Goal: Task Accomplishment & Management: Use online tool/utility

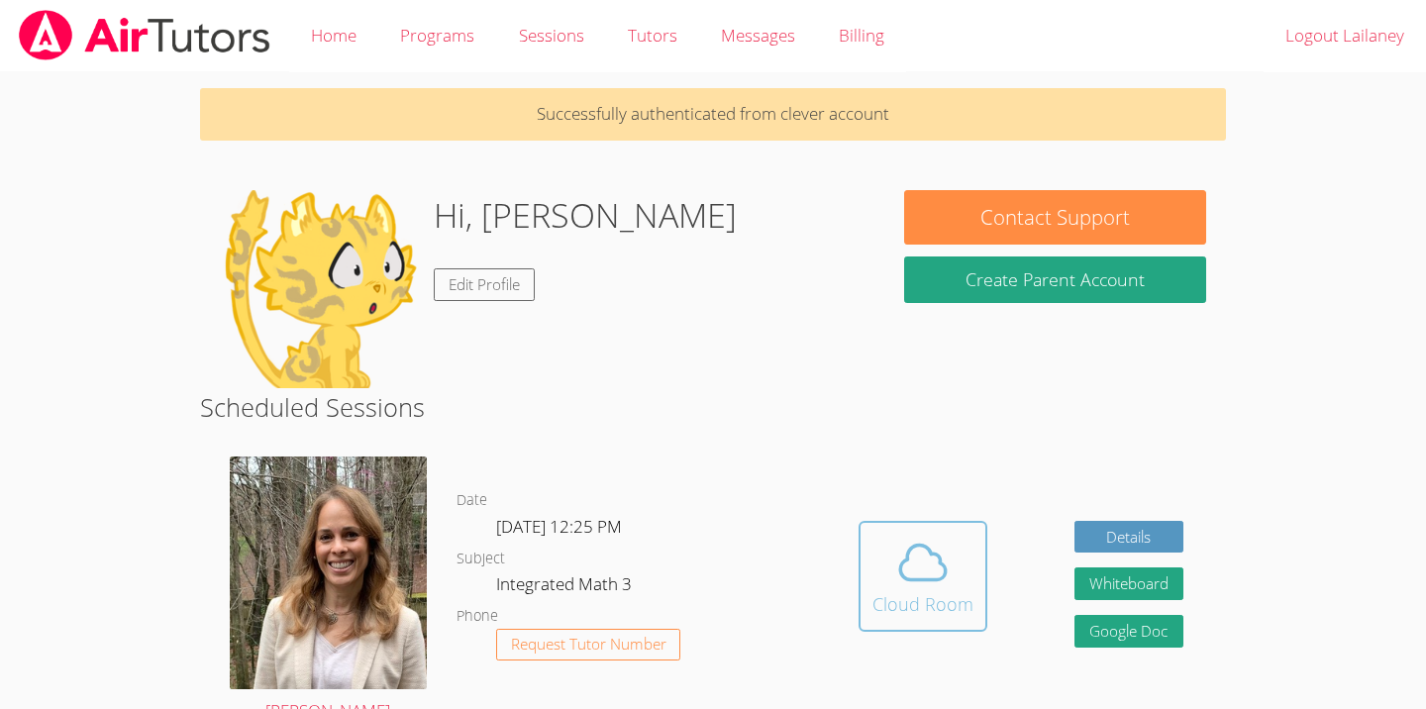
click at [902, 616] on div "Cloud Room" at bounding box center [923, 604] width 101 height 28
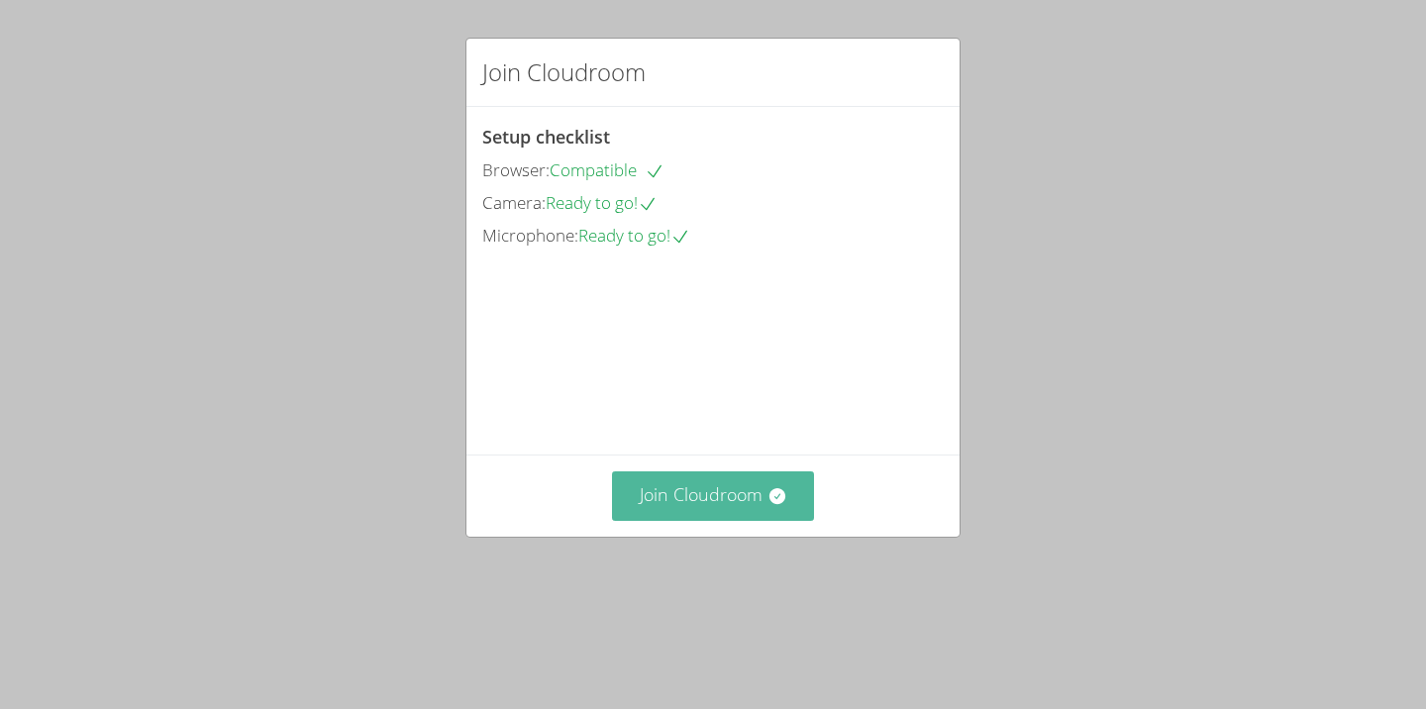
click at [679, 520] on button "Join Cloudroom" at bounding box center [713, 495] width 203 height 49
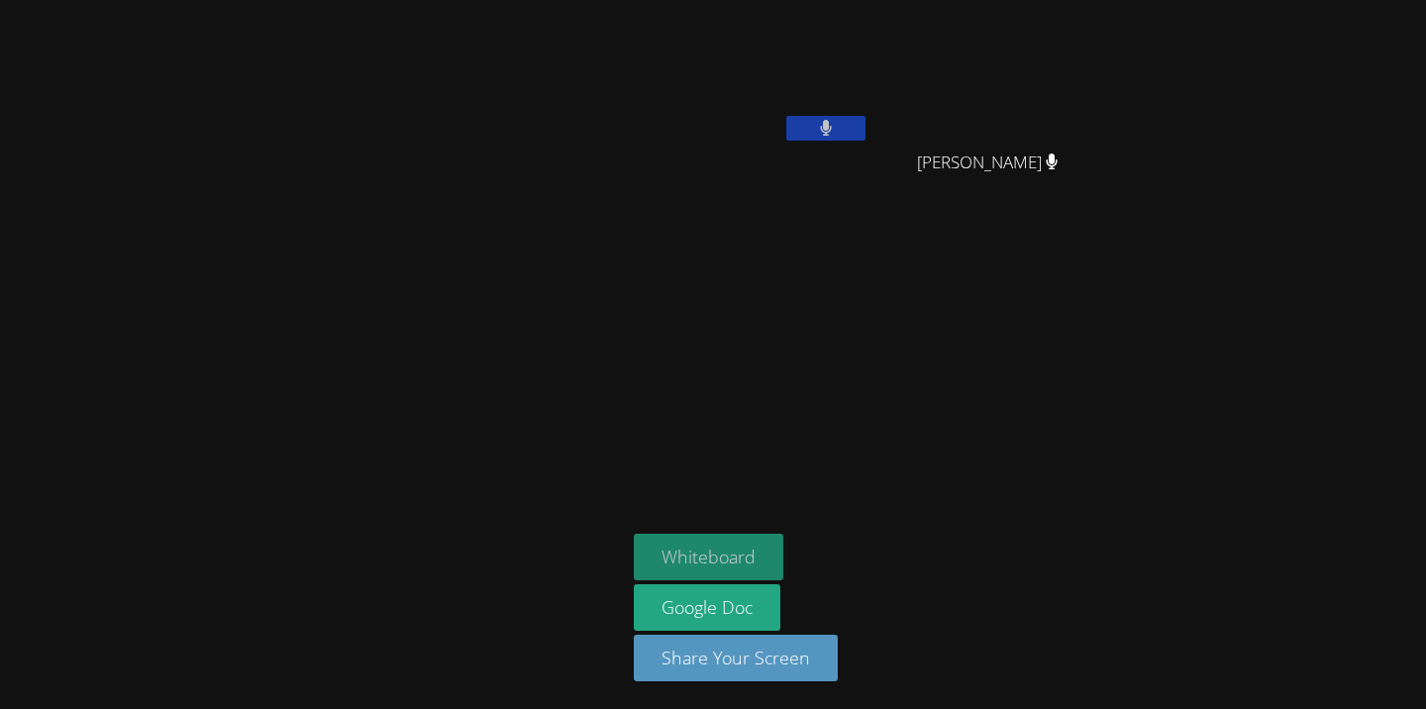
click at [728, 547] on button "Whiteboard" at bounding box center [709, 557] width 150 height 47
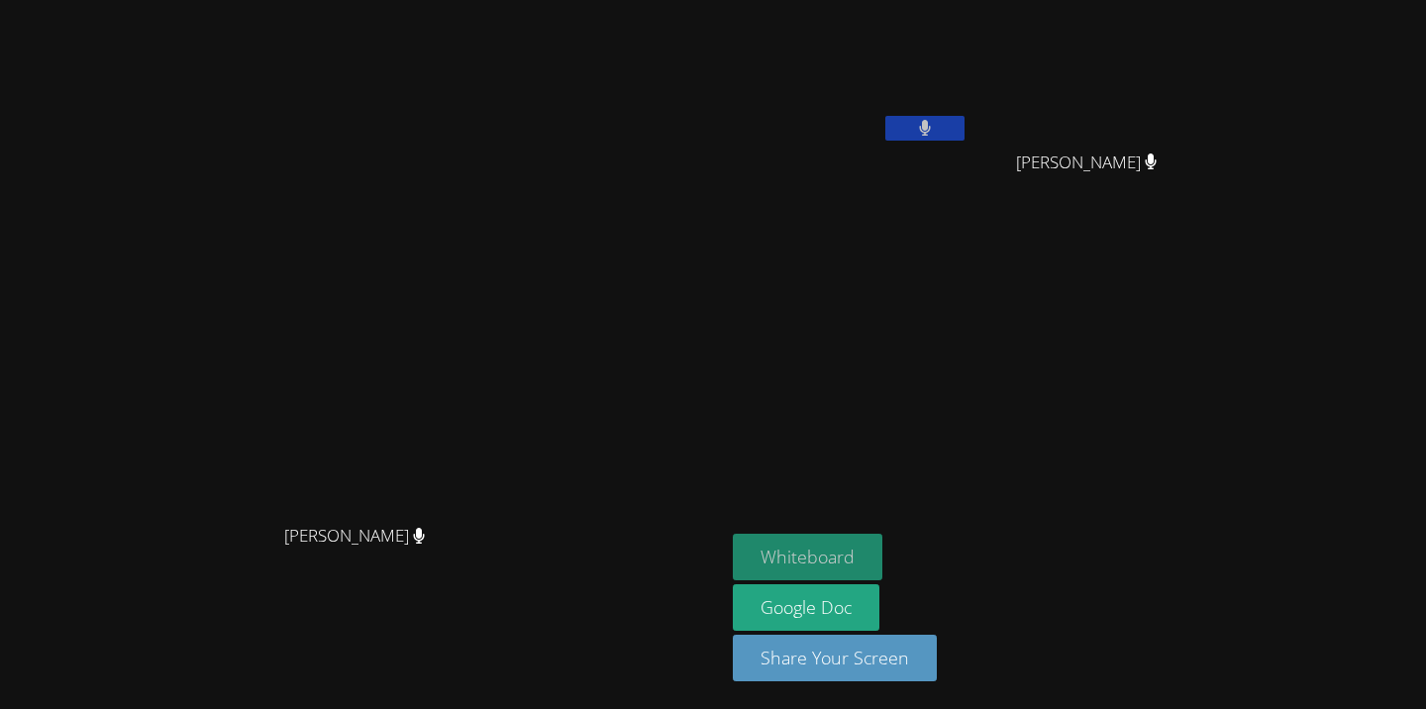
click at [882, 553] on button "Whiteboard" at bounding box center [808, 557] width 150 height 47
click at [965, 131] on button at bounding box center [924, 128] width 79 height 25
click at [935, 120] on icon at bounding box center [924, 128] width 21 height 17
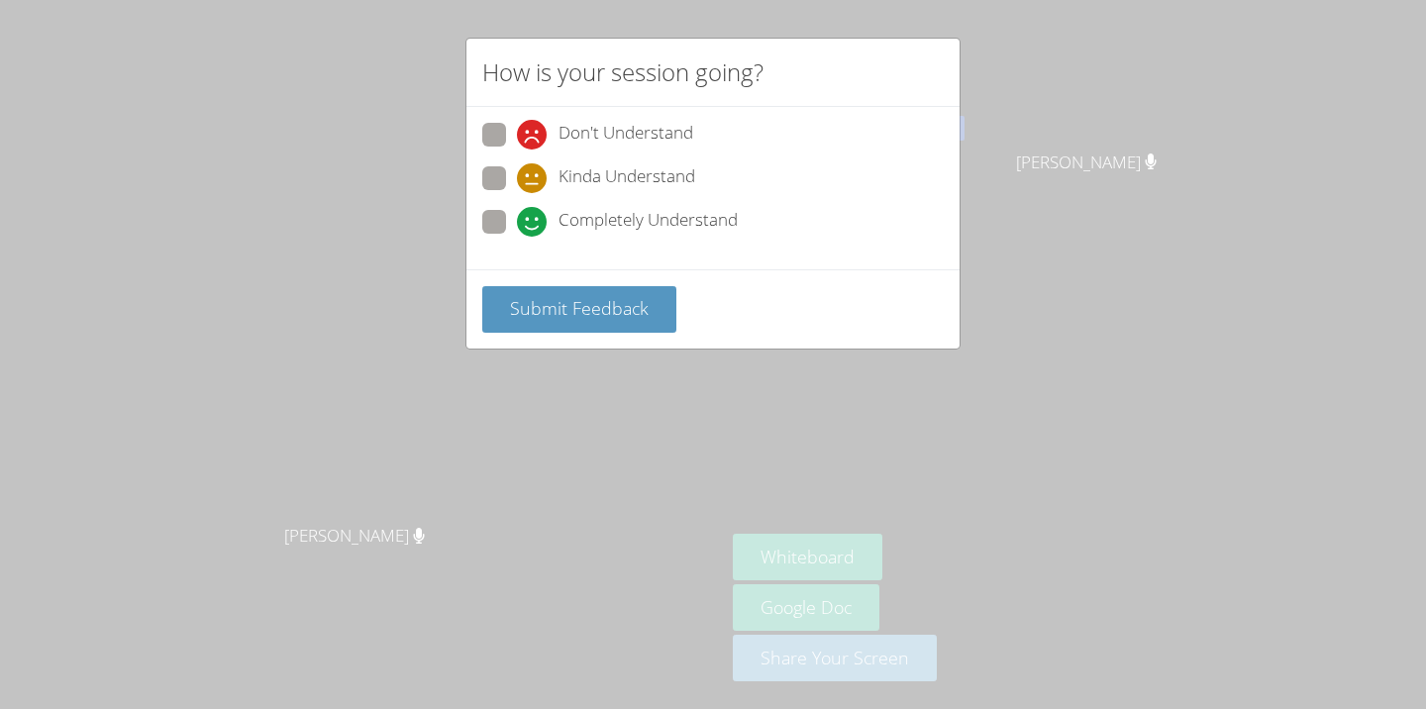
click at [637, 229] on span "Completely Understand" at bounding box center [648, 222] width 179 height 30
click at [534, 227] on input "Completely Understand" at bounding box center [525, 218] width 17 height 17
radio input "true"
click at [609, 293] on button "Submit Feedback" at bounding box center [579, 309] width 194 height 47
